Goal: Obtain resource: Download file/media

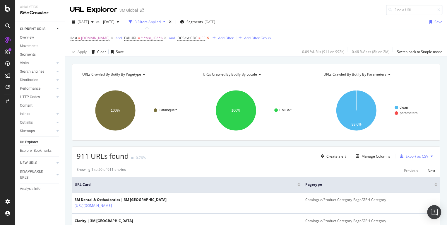
click at [205, 39] on icon at bounding box center [207, 38] width 5 height 6
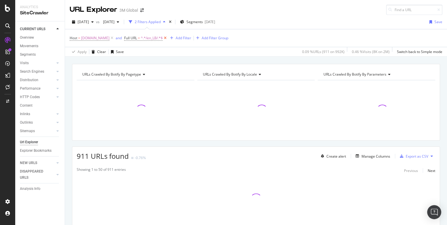
click at [163, 36] on icon at bounding box center [165, 38] width 5 height 6
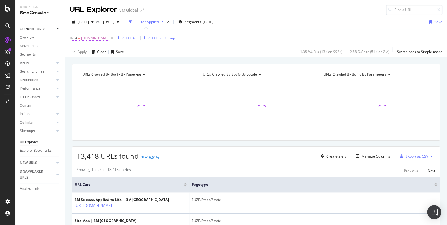
click at [97, 39] on span "[DOMAIN_NAME]" at bounding box center [95, 38] width 28 height 8
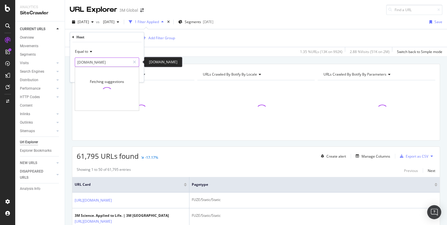
click at [111, 61] on input "[DOMAIN_NAME]" at bounding box center [102, 61] width 55 height 9
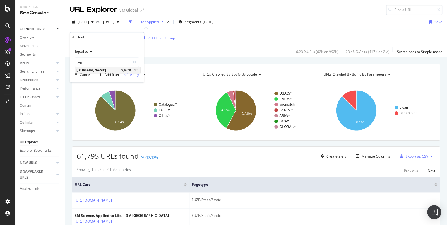
click at [96, 70] on span "[DOMAIN_NAME]" at bounding box center [97, 69] width 43 height 5
type input "[DOMAIN_NAME]"
click at [136, 75] on div "Apply" at bounding box center [134, 74] width 9 height 5
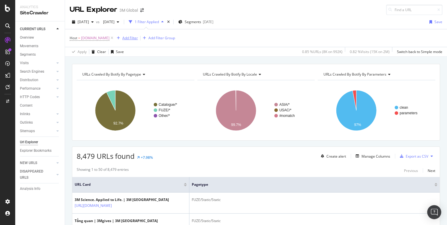
click at [132, 39] on div "Add Filter" at bounding box center [129, 37] width 15 height 5
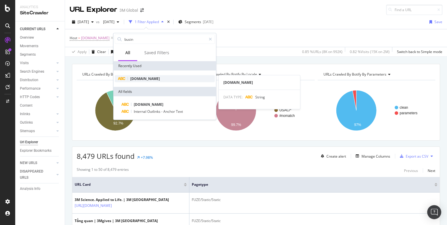
type input "busin"
click at [144, 79] on span "[DOMAIN_NAME]" at bounding box center [145, 78] width 30 height 5
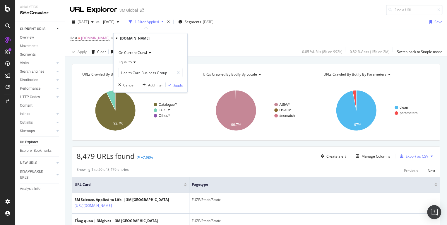
click at [179, 83] on div "Apply" at bounding box center [177, 84] width 9 height 5
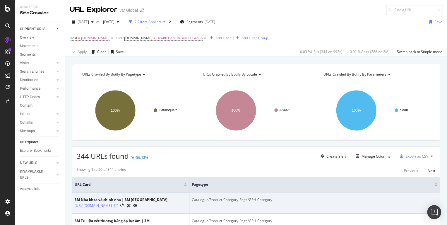
click at [118, 207] on icon at bounding box center [116, 206] width 4 height 4
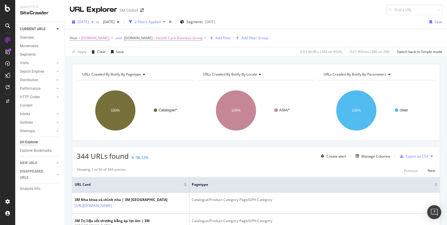
click at [89, 23] on span "[DATE]" at bounding box center [82, 21] width 11 height 5
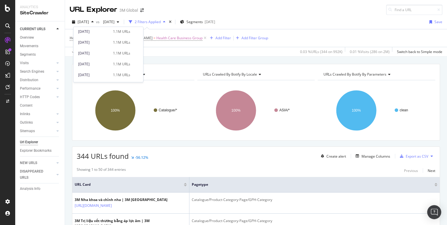
scroll to position [285, 0]
click at [97, 69] on div "[DATE]" at bounding box center [93, 70] width 31 height 5
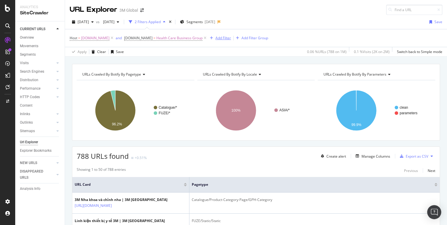
click at [218, 37] on div "Add Filter" at bounding box center [222, 37] width 15 height 5
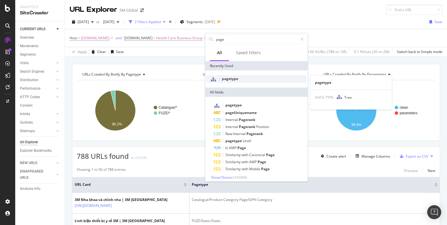
type input "page"
click at [230, 81] on div "pagetype" at bounding box center [256, 79] width 100 height 8
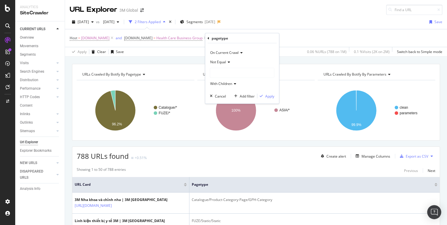
click at [220, 62] on span "Not Equal" at bounding box center [218, 61] width 16 height 5
click at [216, 76] on span "Equal" at bounding box center [217, 73] width 9 height 5
click at [216, 76] on div "Catalogue/Product-Detail-Page" at bounding box center [242, 72] width 64 height 9
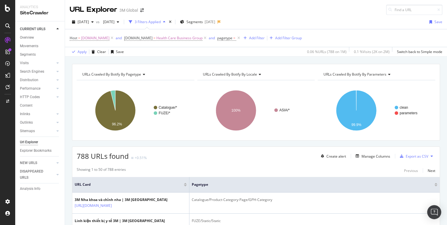
click at [178, 80] on div "Catalogue/* FUZE/* 96.2% pagetype Crawled URLs Catalogue/* 758 FUZE/* 30 FUZE/*" at bounding box center [136, 108] width 118 height 56
click at [229, 40] on span "pagetype =" at bounding box center [229, 38] width 24 height 8
click at [233, 38] on span "=" at bounding box center [234, 37] width 2 height 5
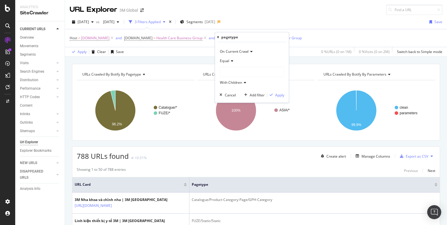
click at [236, 71] on div at bounding box center [252, 71] width 64 height 9
click at [236, 84] on span "Catalogue" at bounding box center [233, 82] width 17 height 5
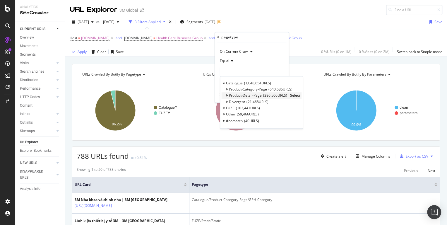
click at [292, 96] on span "Select" at bounding box center [295, 95] width 10 height 5
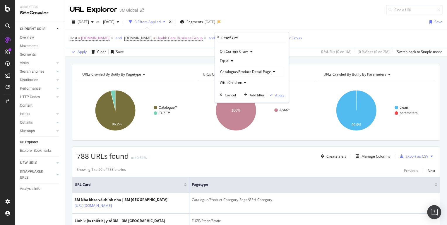
click at [278, 96] on div "Apply" at bounding box center [279, 94] width 9 height 5
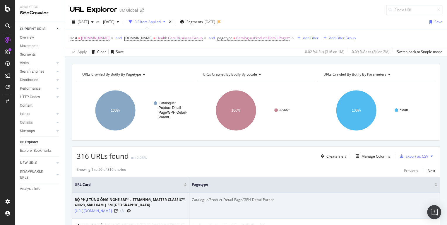
click at [162, 210] on div "[URL][DOMAIN_NAME]" at bounding box center [131, 210] width 112 height 6
click at [118, 211] on icon at bounding box center [116, 211] width 4 height 4
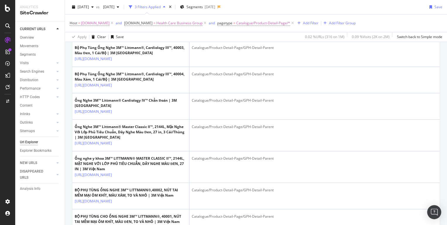
scroll to position [989, 0]
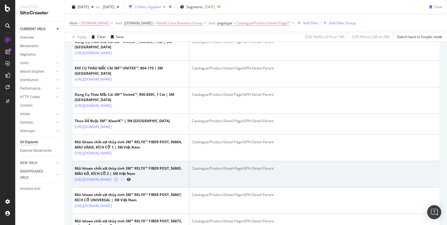
click at [118, 178] on icon at bounding box center [116, 180] width 4 height 4
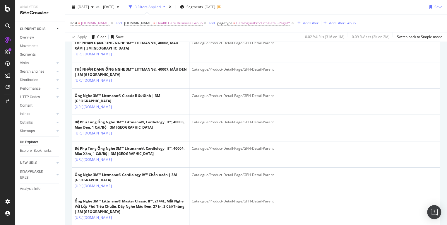
scroll to position [294, 0]
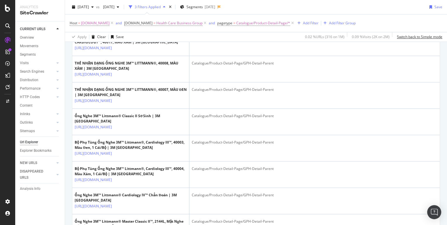
click at [441, 40] on div "Switch back to Simple mode" at bounding box center [419, 36] width 45 height 9
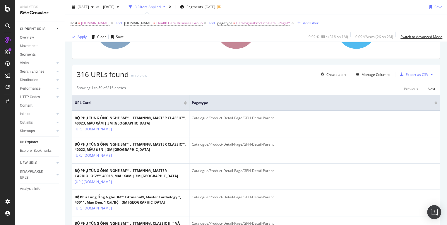
scroll to position [78, 0]
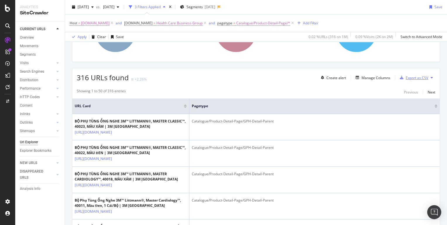
click at [420, 78] on div "Export as CSV" at bounding box center [416, 77] width 23 height 5
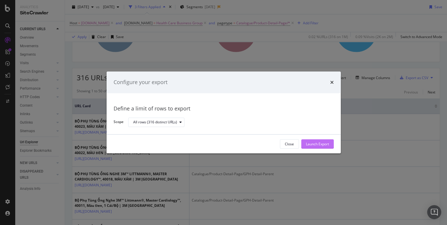
click at [321, 141] on div "Launch Export" at bounding box center [317, 143] width 23 height 9
